Goal: Transaction & Acquisition: Purchase product/service

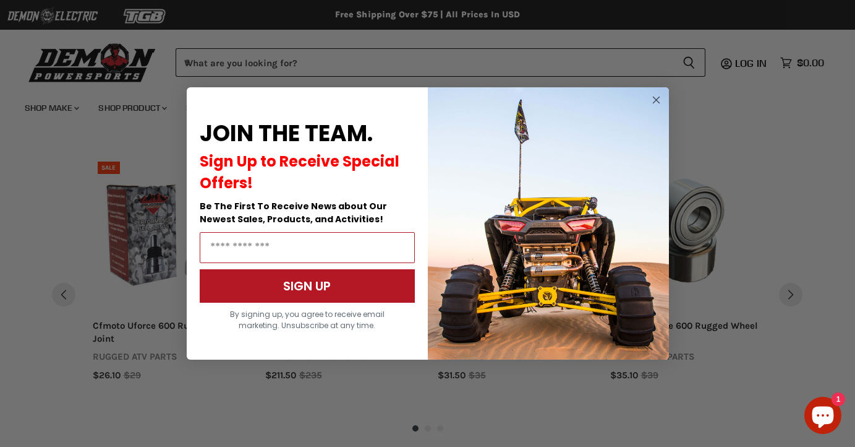
scroll to position [1196, 0]
